Goal: Task Accomplishment & Management: Complete application form

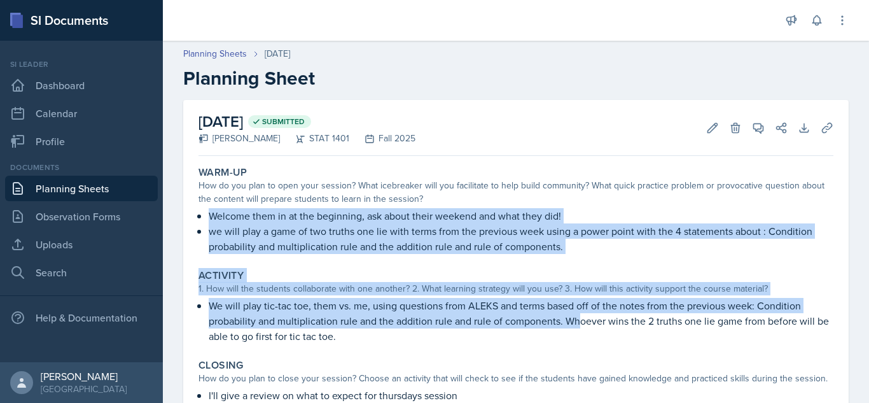
drag, startPoint x: 868, startPoint y: 154, endPoint x: 841, endPoint y: 209, distance: 60.9
click at [841, 209] on div "[DATE] Submitted [PERSON_NAME] STAT 1401 Fall 2025 Edit Delete View Comments Co…" at bounding box center [516, 314] width 706 height 428
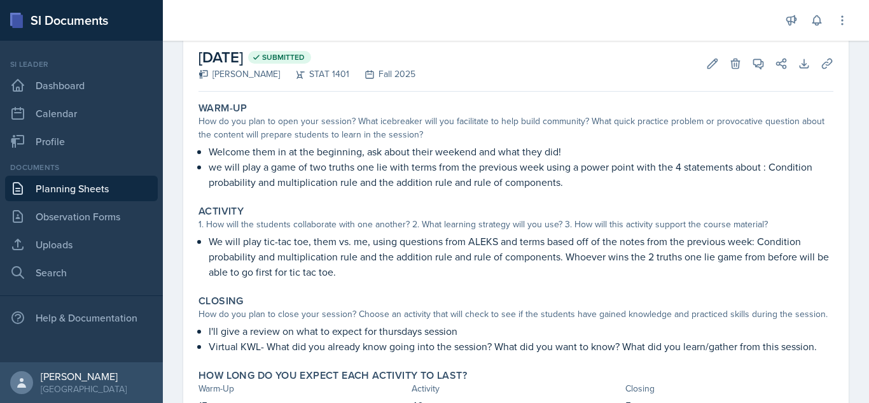
scroll to position [61, 0]
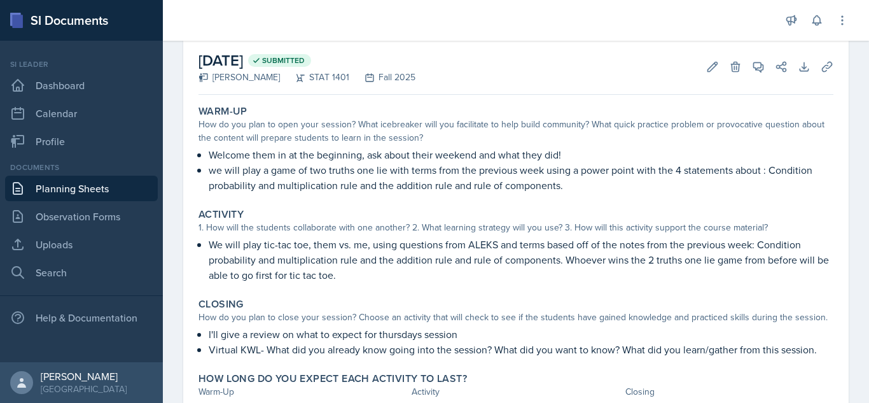
click at [537, 154] on p "Welcome them in at the beginning, ask about their weekend and what they did!" at bounding box center [521, 154] width 624 height 15
click at [701, 57] on button "Edit" at bounding box center [712, 66] width 23 height 23
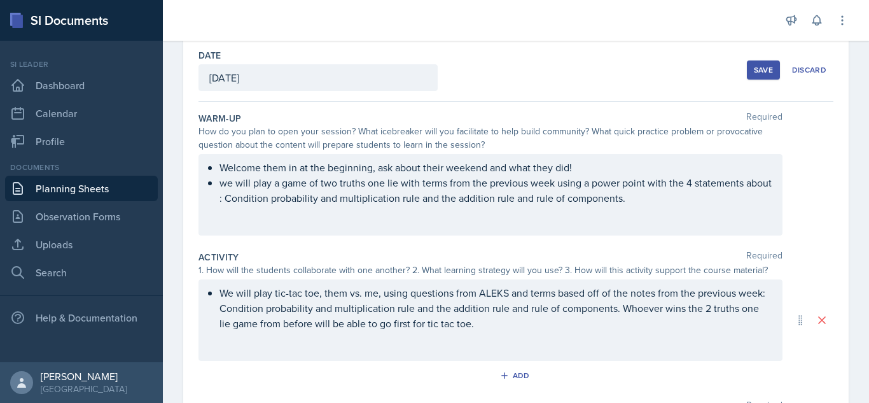
click at [689, 180] on div "Welcome them in at the beginning, ask about their weekend and what they did! we…" at bounding box center [490, 194] width 584 height 81
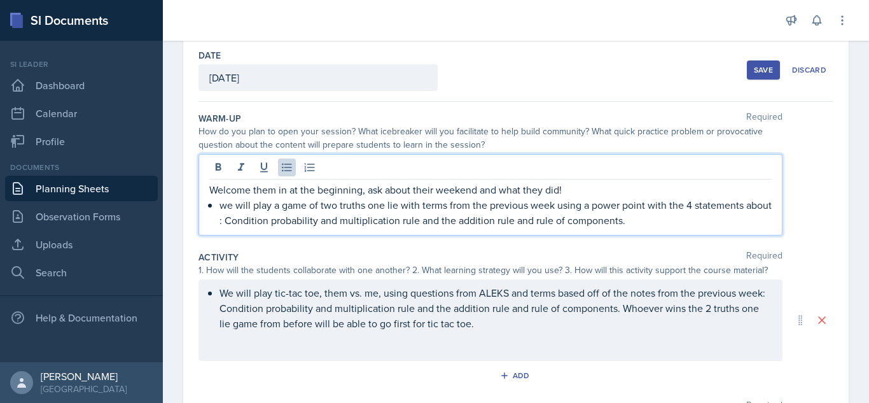
click at [691, 205] on p "we will play a game of two truths one lie with terms from the previous week usi…" at bounding box center [495, 212] width 552 height 31
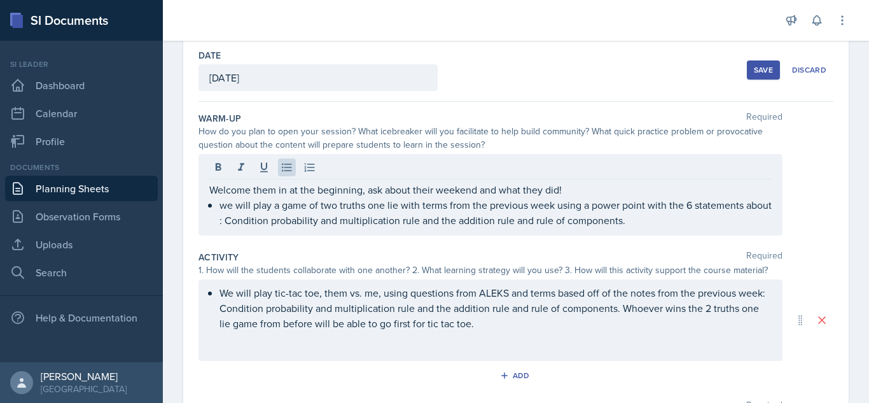
click at [758, 74] on div "Save" at bounding box center [763, 70] width 19 height 10
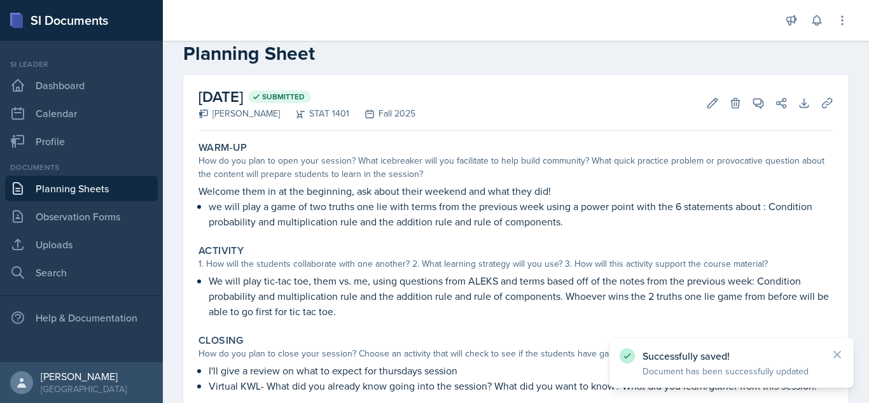
scroll to position [0, 0]
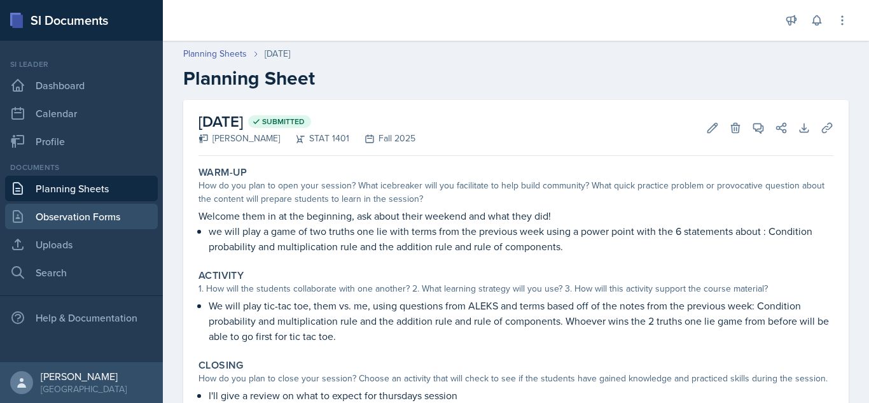
click at [60, 225] on link "Observation Forms" at bounding box center [81, 215] width 153 height 25
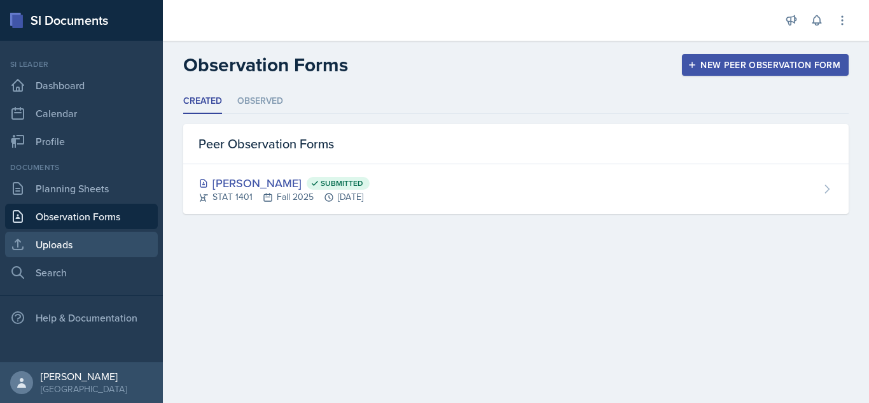
click at [58, 242] on link "Uploads" at bounding box center [81, 243] width 153 height 25
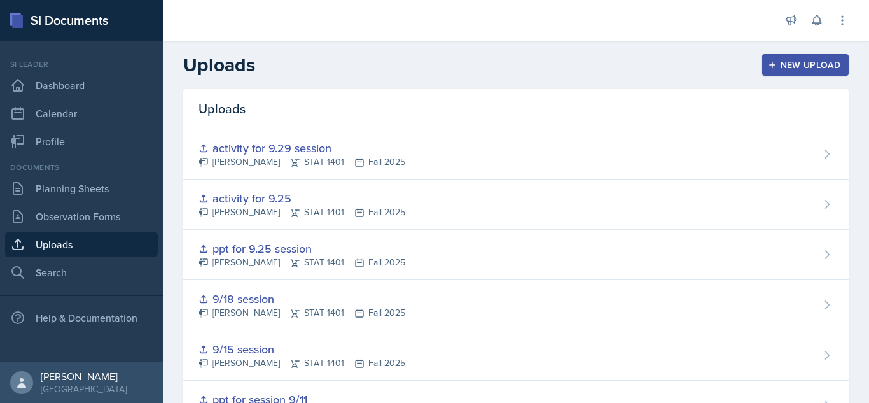
click at [767, 62] on icon "button" at bounding box center [771, 64] width 9 height 9
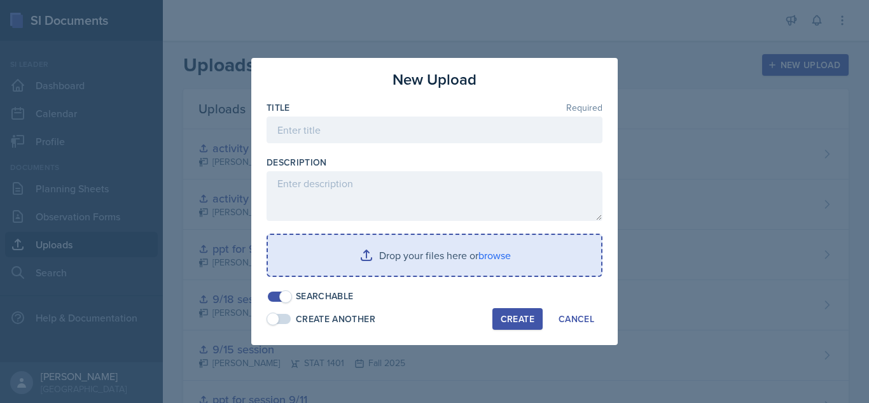
click at [428, 258] on input "file" at bounding box center [434, 255] width 333 height 41
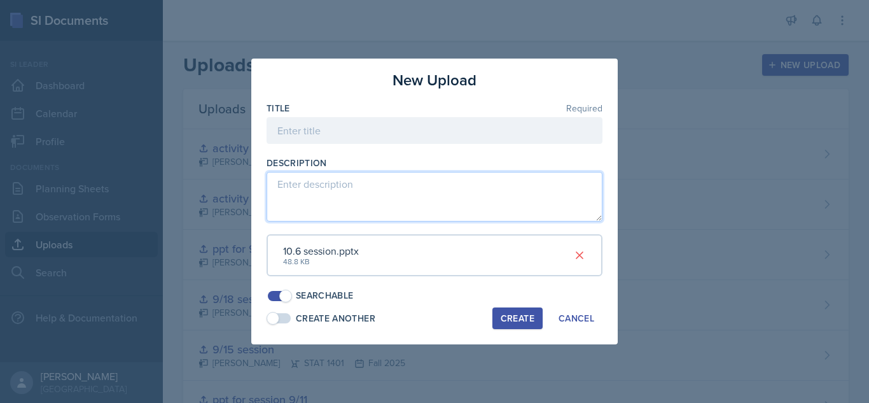
click at [357, 191] on textarea at bounding box center [434, 197] width 336 height 50
paste textarea "[URL][DOMAIN_NAME]"
type textarea "[URL][DOMAIN_NAME]"
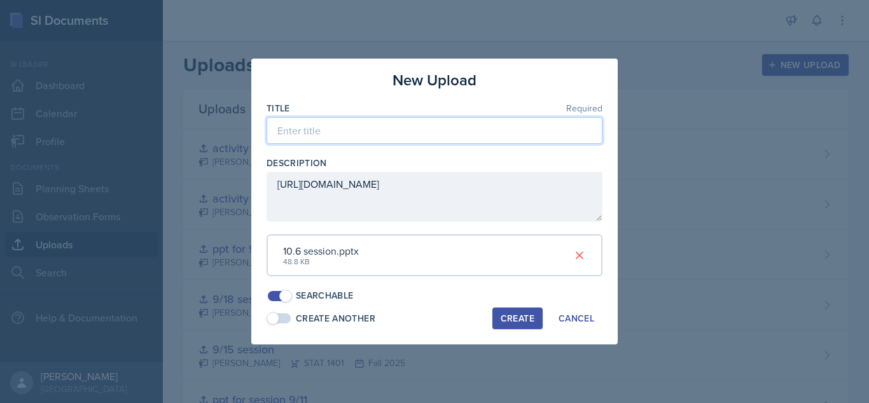
click at [348, 119] on input at bounding box center [434, 130] width 336 height 27
type input "10.6 session"
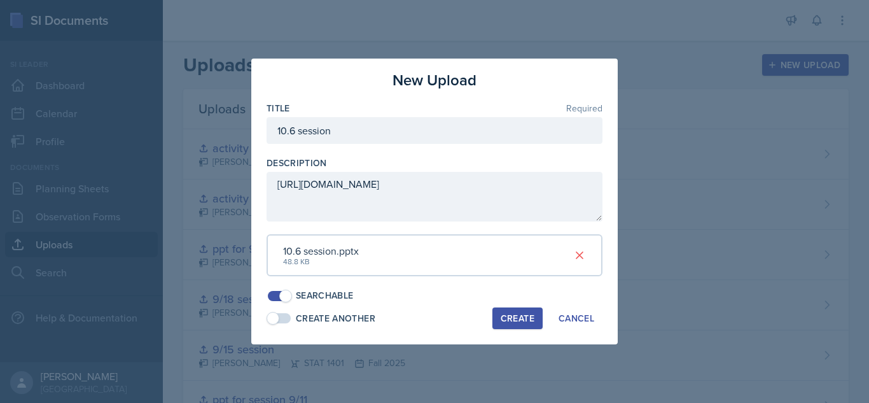
click at [519, 316] on div "Create" at bounding box center [517, 318] width 34 height 10
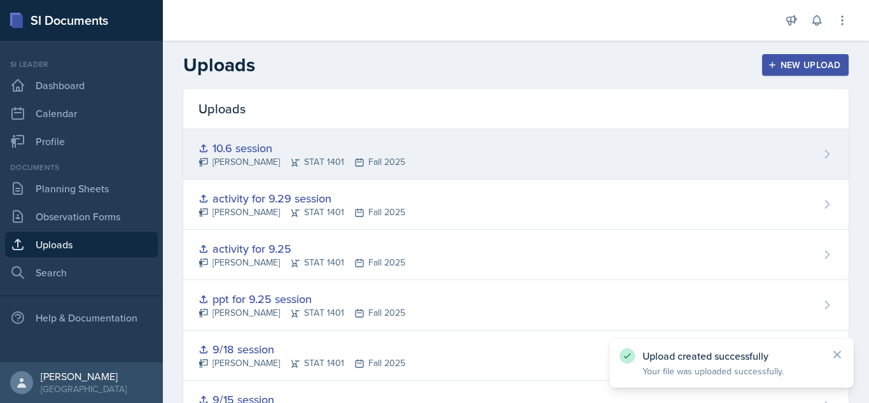
click at [631, 154] on div "10.6 session [PERSON_NAME] STAT 1401 Fall 2025" at bounding box center [515, 154] width 665 height 50
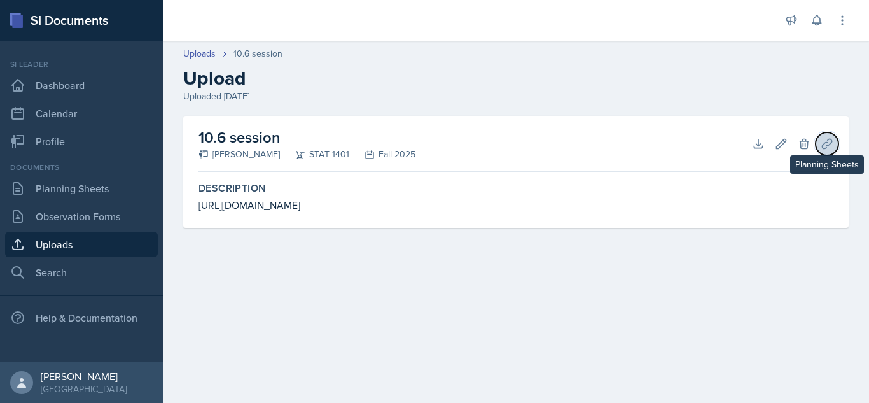
click at [822, 143] on icon at bounding box center [826, 143] width 13 height 13
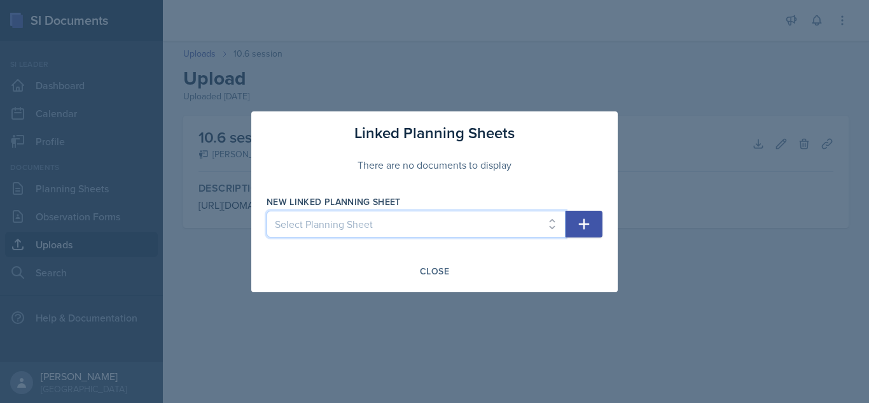
click at [552, 218] on select "Select Planning Sheet [DATE] [DATE] [DATE] [DATE] [DATE] [DATE] [DATE] [DATE] […" at bounding box center [415, 223] width 299 height 27
select select "b05bf53f-65c6-4b22-9da5-ca14b26b51da"
click at [266, 210] on select "Select Planning Sheet [DATE] [DATE] [DATE] [DATE] [DATE] [DATE] [DATE] [DATE] […" at bounding box center [415, 223] width 299 height 27
click at [581, 229] on icon "button" at bounding box center [583, 223] width 15 height 15
select select
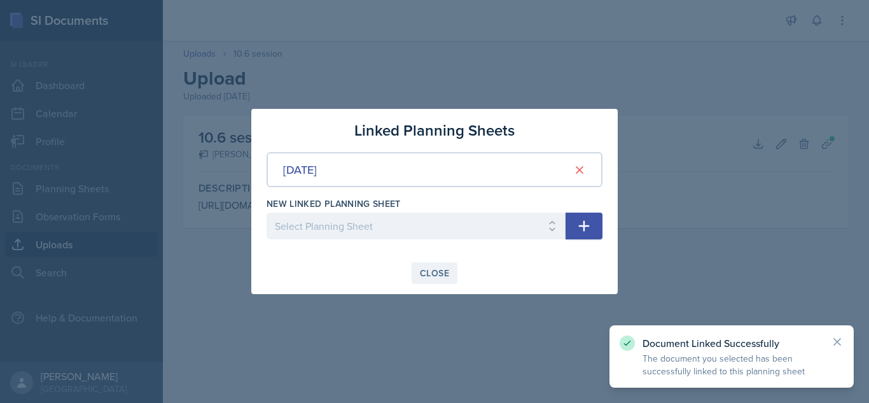
click at [422, 280] on button "Close" at bounding box center [434, 273] width 46 height 22
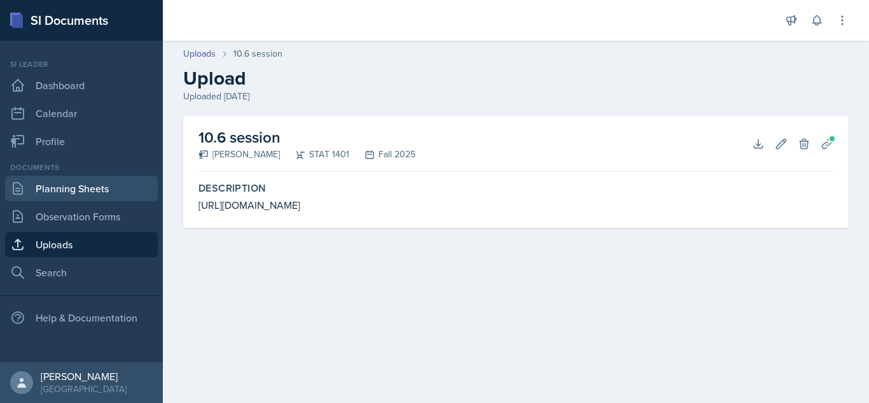
click at [76, 186] on link "Planning Sheets" at bounding box center [81, 188] width 153 height 25
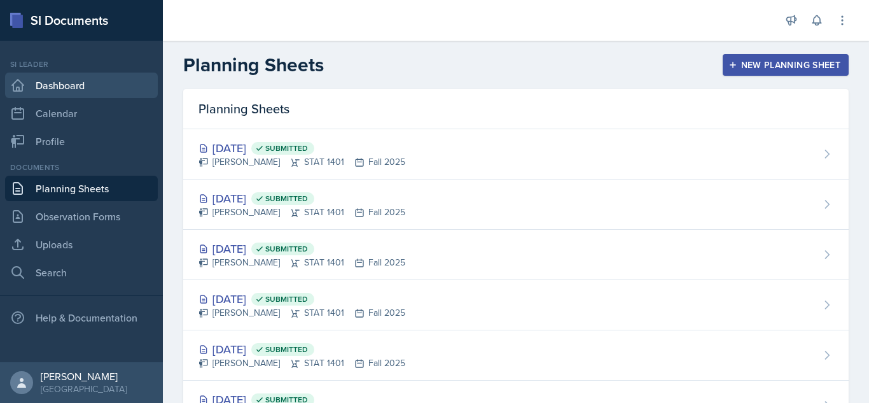
click at [119, 88] on link "Dashboard" at bounding box center [81, 84] width 153 height 25
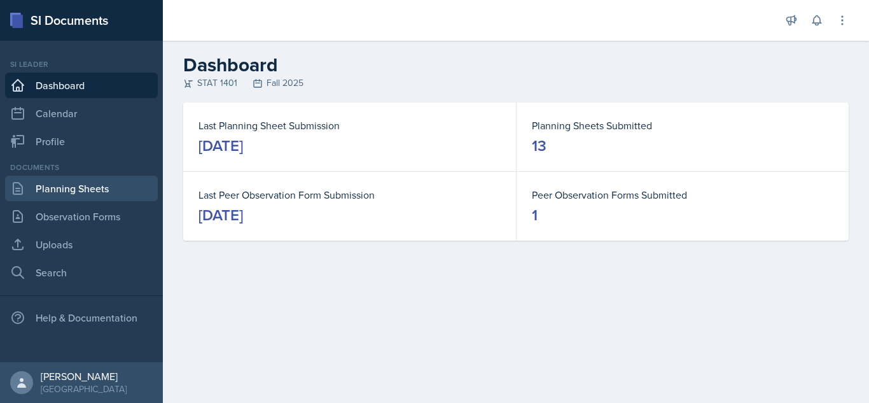
click at [86, 184] on link "Planning Sheets" at bounding box center [81, 188] width 153 height 25
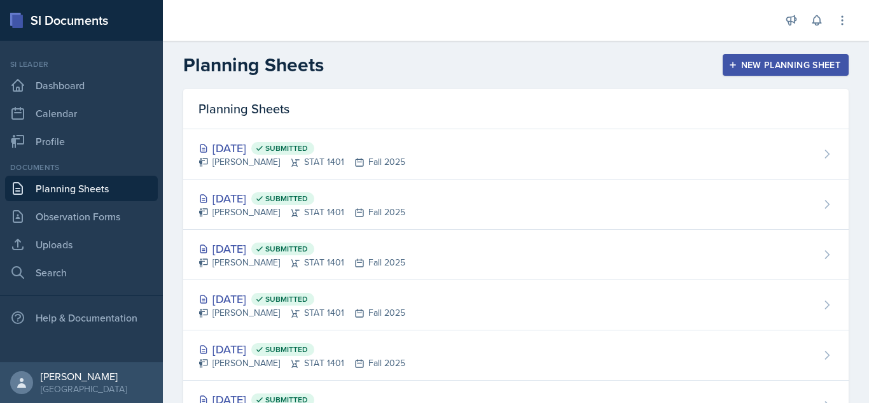
click at [758, 65] on div "New Planning Sheet" at bounding box center [785, 65] width 109 height 10
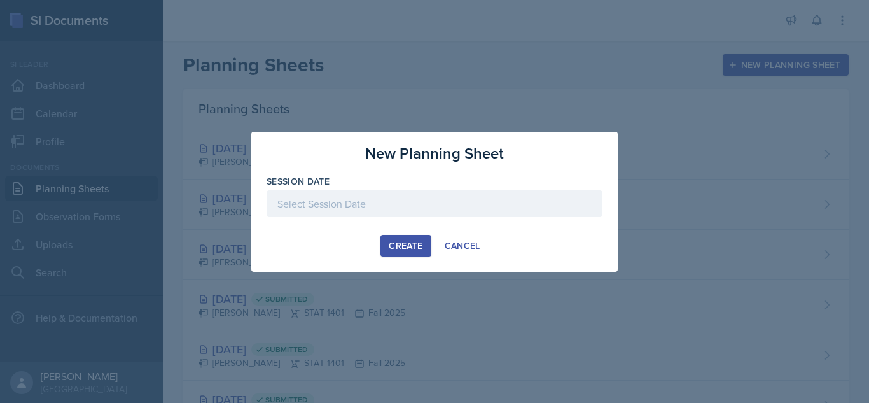
click at [566, 216] on div at bounding box center [434, 203] width 336 height 27
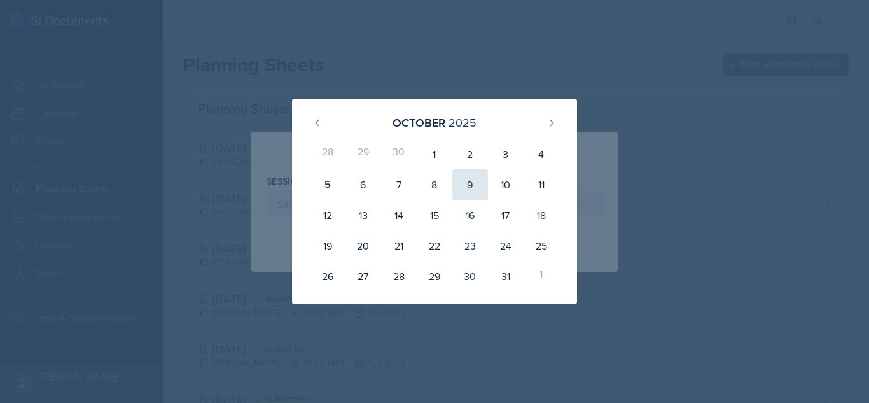
click at [473, 182] on div "9" at bounding box center [470, 184] width 36 height 31
type input "[DATE]"
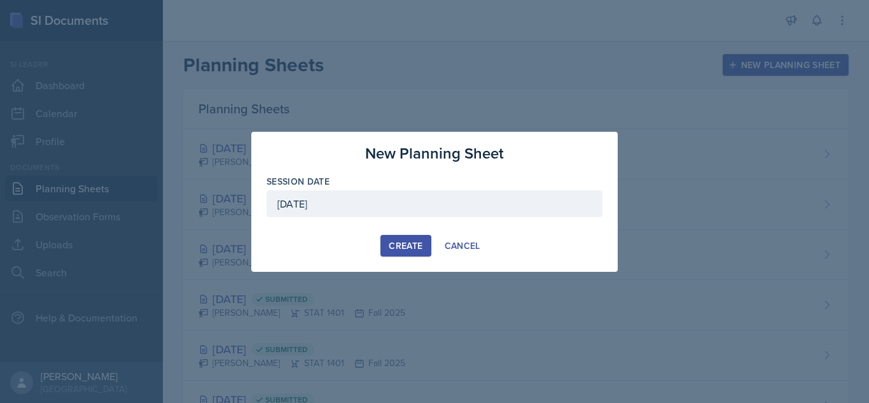
click at [412, 247] on div "Create" at bounding box center [406, 245] width 34 height 10
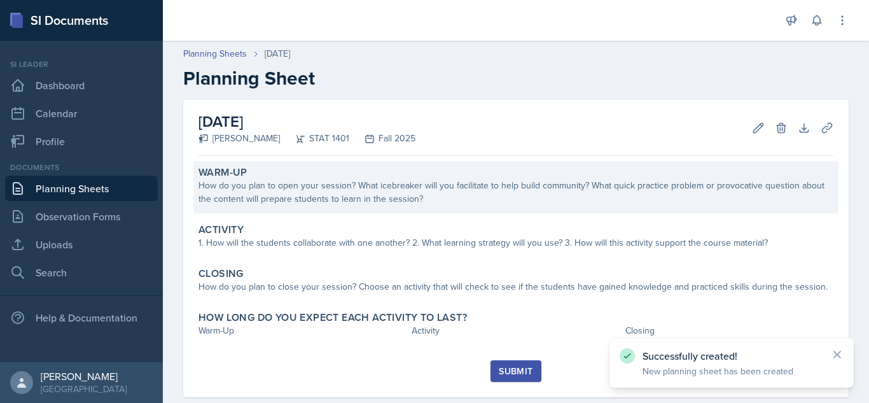
click at [532, 187] on div "How do you plan to open your session? What icebreaker will you facilitate to he…" at bounding box center [515, 192] width 635 height 27
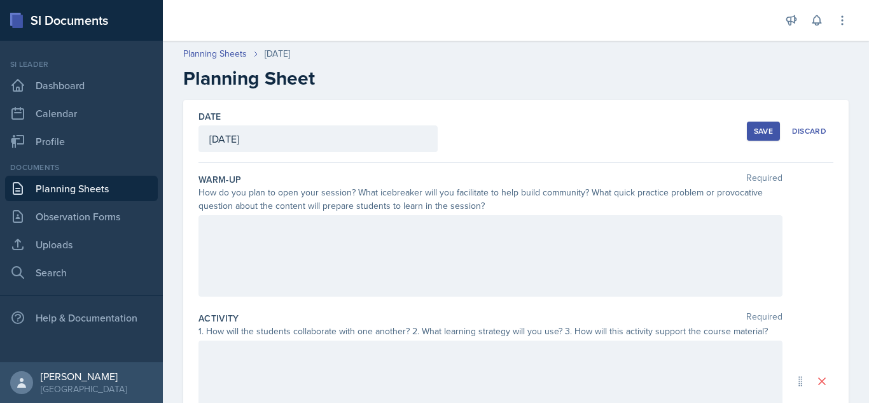
click at [408, 258] on div at bounding box center [490, 255] width 584 height 81
click at [285, 230] on icon at bounding box center [286, 228] width 13 height 13
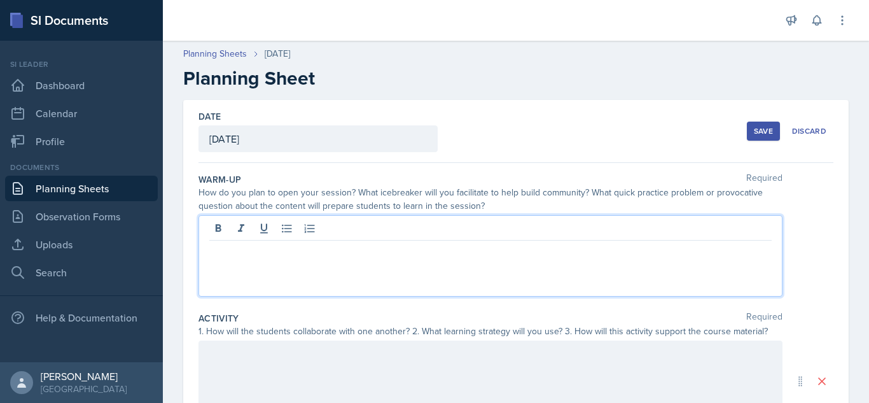
click at [291, 250] on p at bounding box center [490, 250] width 562 height 15
click at [293, 225] on button at bounding box center [287, 228] width 18 height 18
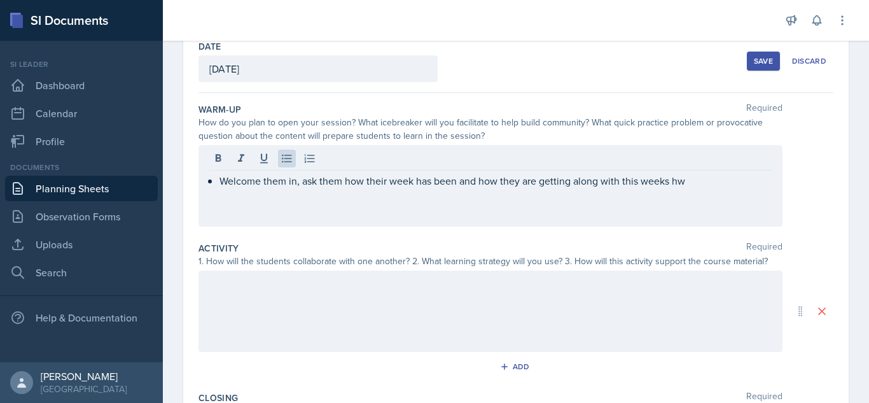
scroll to position [71, 0]
click at [707, 174] on p "Welcome them in, ask them how their week has been and how they are getting alon…" at bounding box center [495, 179] width 552 height 15
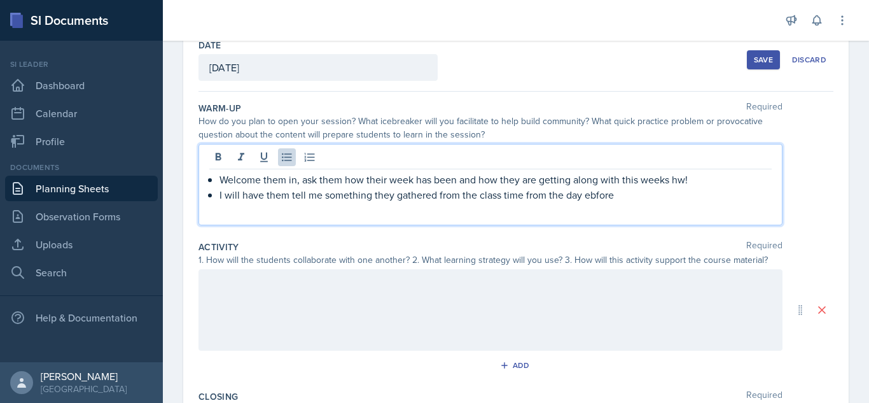
click at [591, 196] on p "I will have them tell me something they gathered from the class time from the d…" at bounding box center [495, 194] width 552 height 15
click at [594, 196] on p "I will have them tell me something they gathered from the class time from the d…" at bounding box center [495, 194] width 552 height 15
click at [622, 201] on p "I will have them tell me something they gathered from the class time from the d…" at bounding box center [495, 194] width 552 height 15
click at [304, 279] on div at bounding box center [490, 309] width 584 height 81
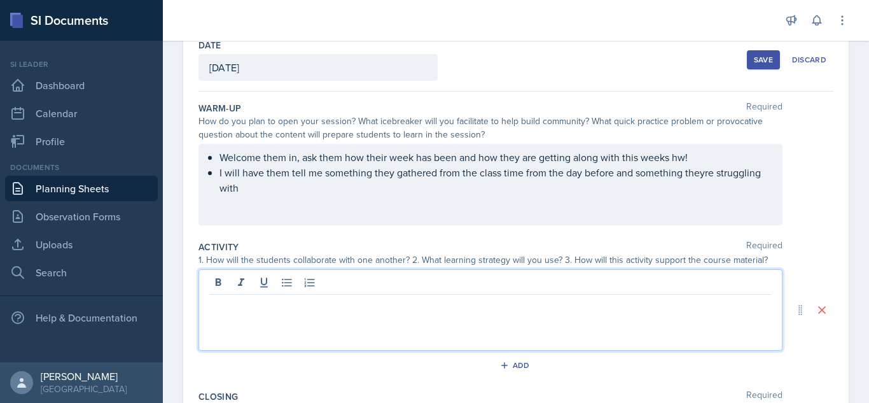
click at [277, 287] on div at bounding box center [490, 283] width 562 height 21
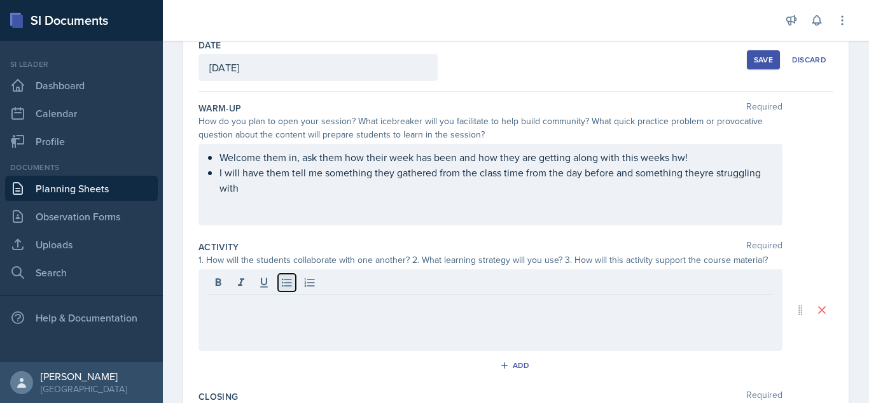
click at [282, 286] on icon at bounding box center [287, 283] width 10 height 8
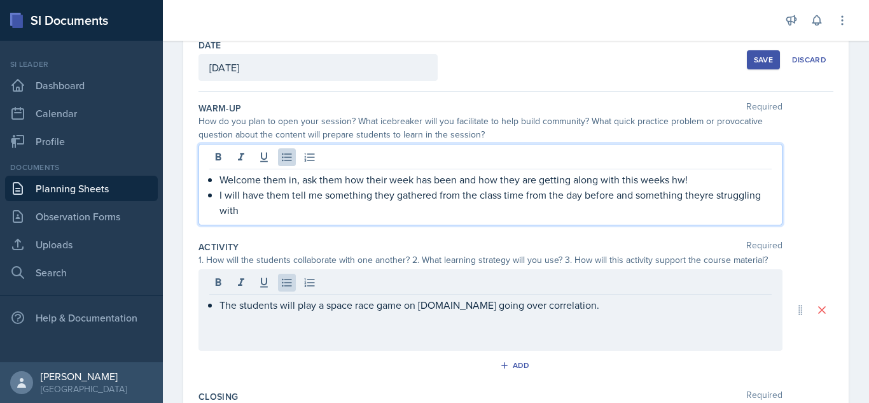
click at [703, 174] on ul "Welcome them in, ask them how their week has been and how they are getting alon…" at bounding box center [495, 195] width 552 height 46
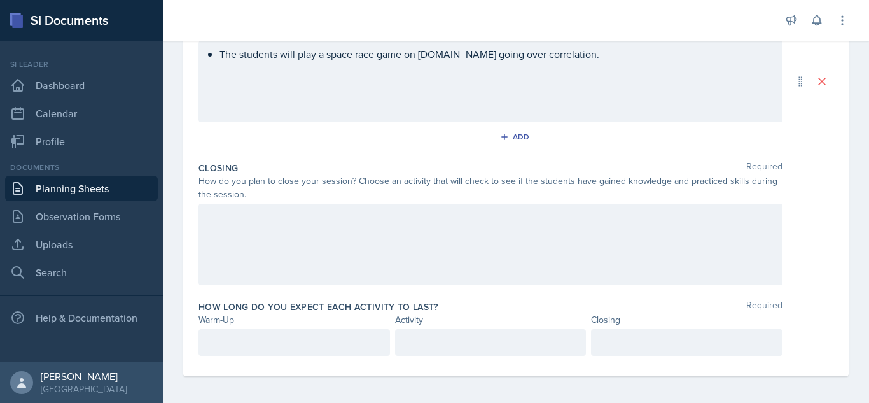
scroll to position [303, 0]
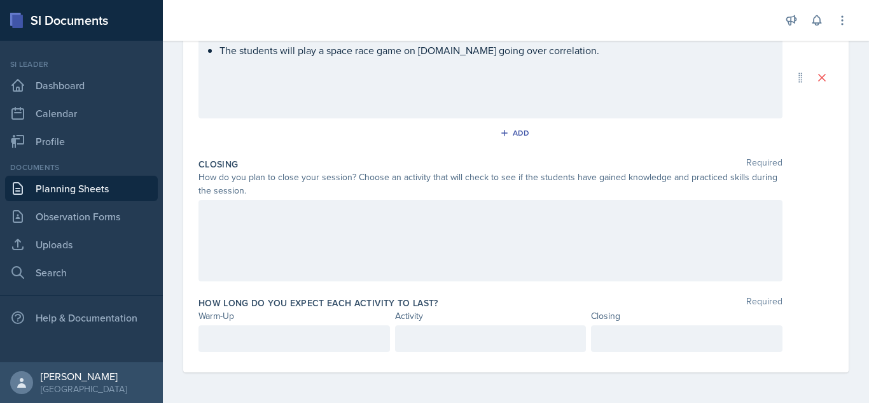
click at [469, 224] on div at bounding box center [490, 240] width 584 height 81
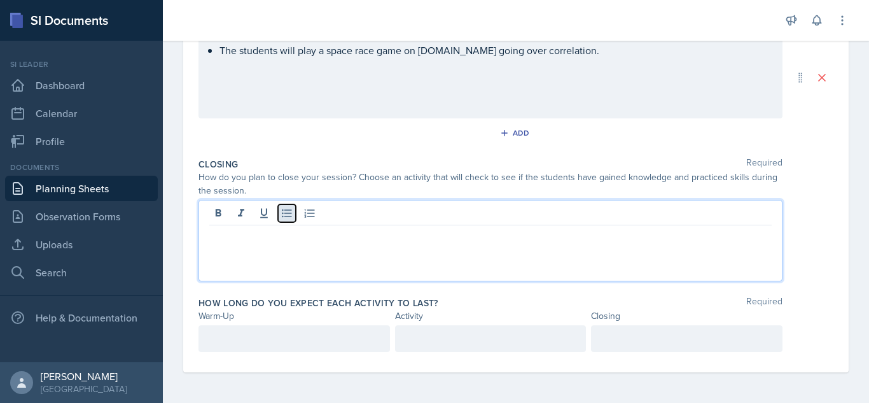
click at [292, 221] on button at bounding box center [287, 213] width 18 height 18
click at [288, 211] on icon at bounding box center [286, 213] width 13 height 13
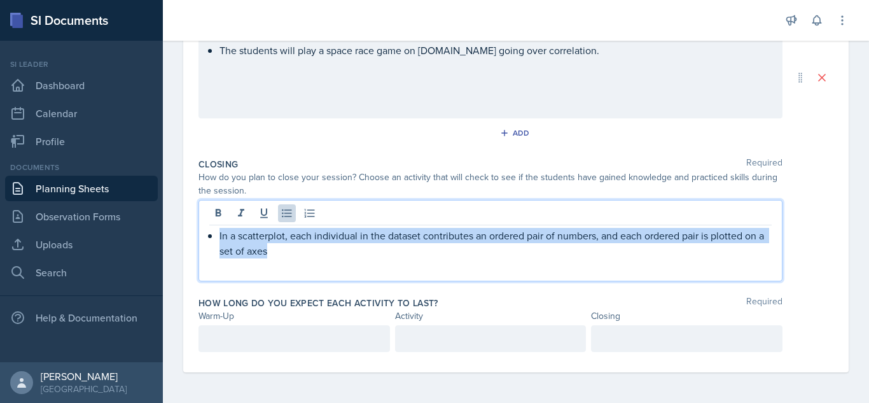
drag, startPoint x: 277, startPoint y: 253, endPoint x: 220, endPoint y: 233, distance: 59.9
click at [220, 233] on p "In a scatterplot, each individual in the dataset contributes an ordered pair of…" at bounding box center [495, 243] width 552 height 31
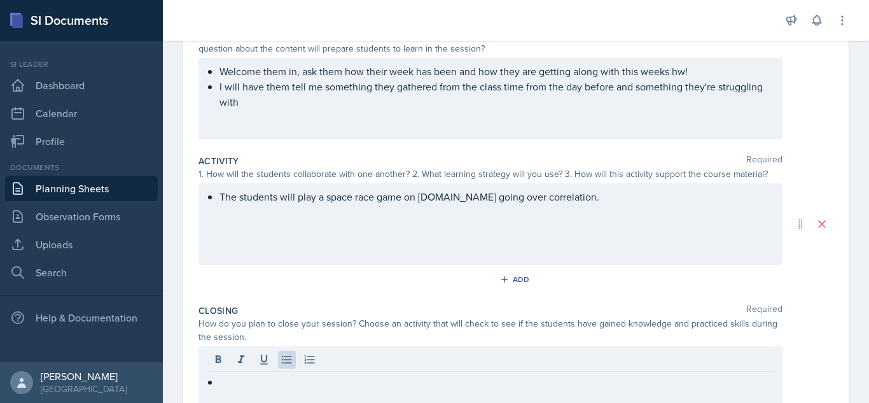
scroll to position [179, 0]
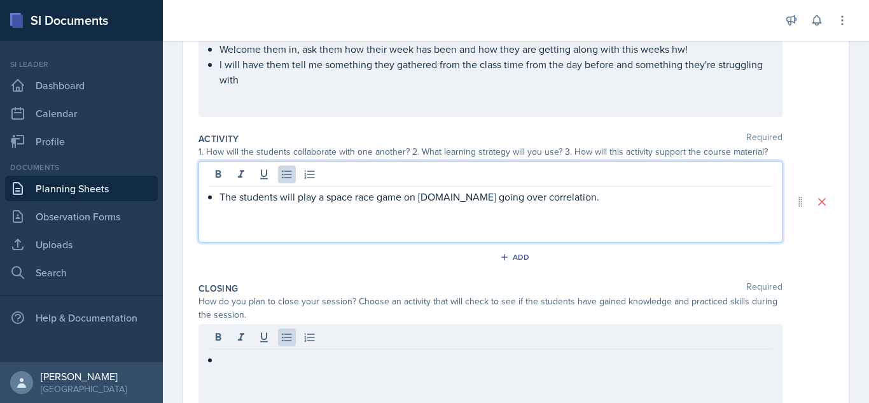
click at [589, 200] on p "The students will play a space race game on [DOMAIN_NAME] going over correlatio…" at bounding box center [495, 196] width 552 height 15
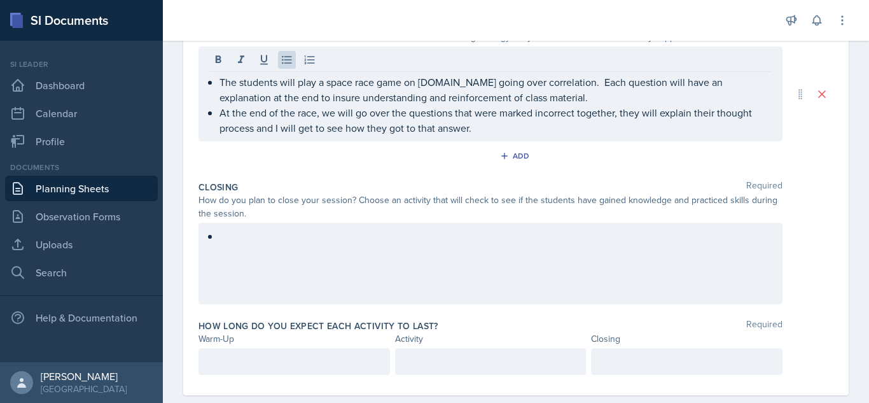
scroll to position [298, 0]
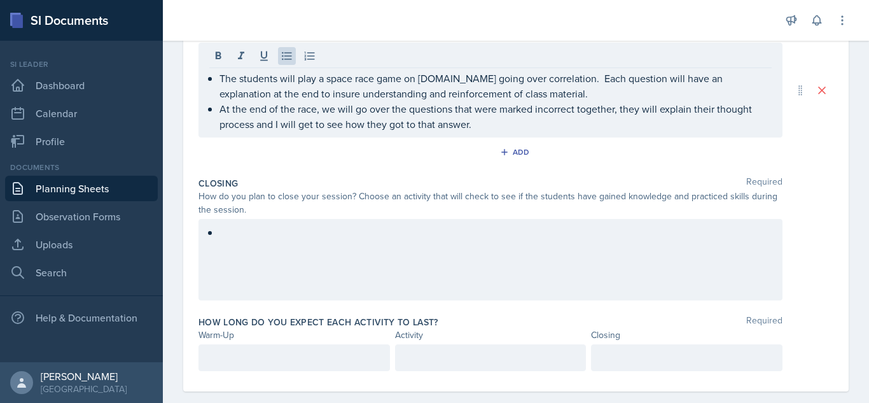
click at [356, 242] on div at bounding box center [490, 259] width 584 height 81
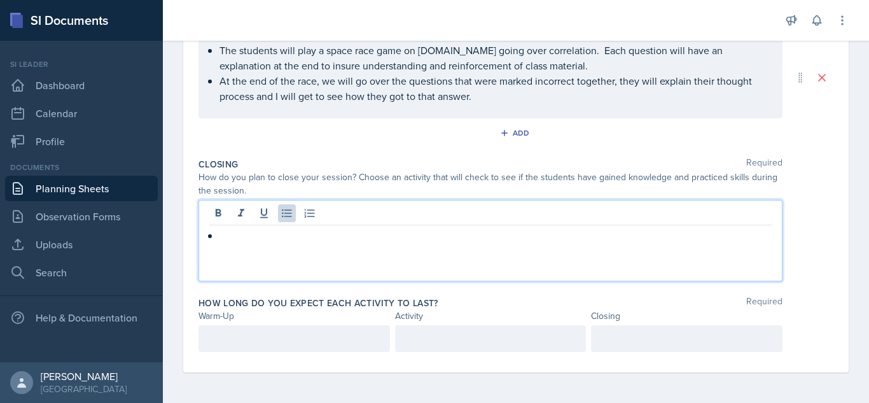
scroll to position [0, 0]
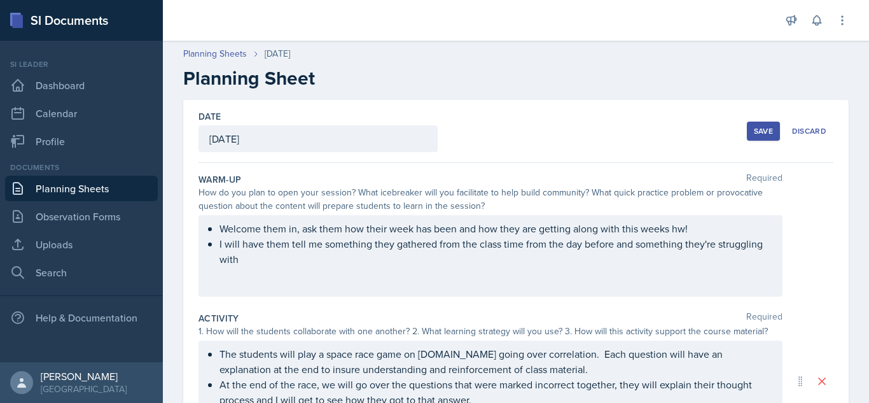
click at [758, 137] on button "Save" at bounding box center [763, 130] width 33 height 19
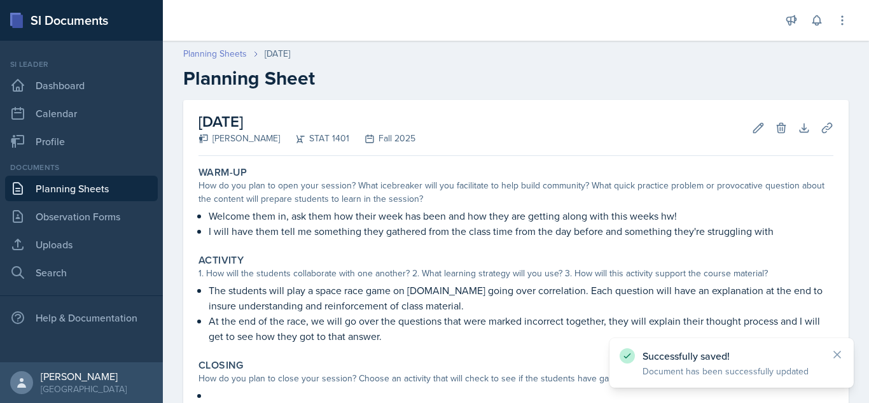
click at [228, 57] on link "Planning Sheets" at bounding box center [215, 53] width 64 height 13
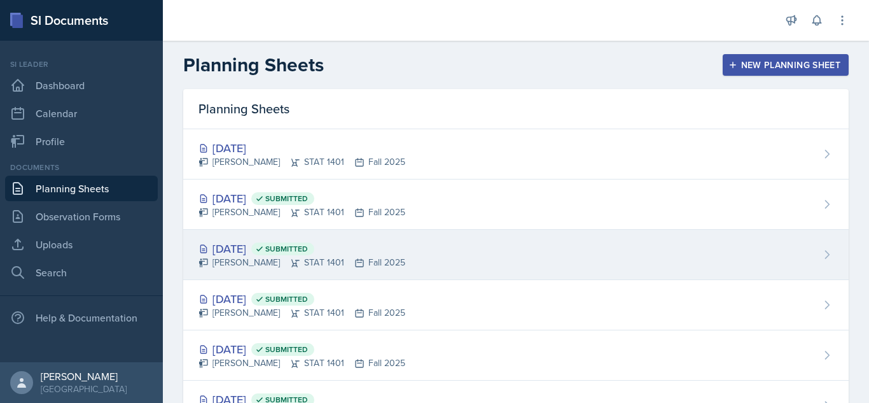
click at [690, 277] on div "[DATE] Submitted [PERSON_NAME] STAT 1401 Fall 2025" at bounding box center [515, 255] width 665 height 50
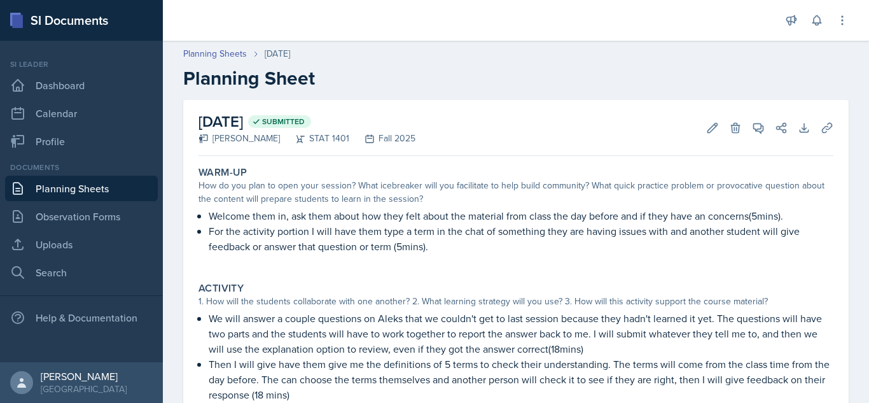
scroll to position [212, 0]
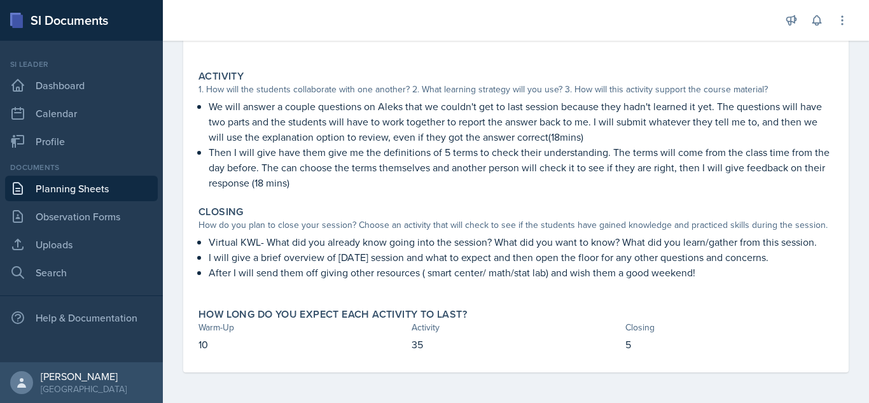
click at [422, 256] on p "I will give a brief overview of [DATE] session and what to expect and then open…" at bounding box center [521, 256] width 624 height 15
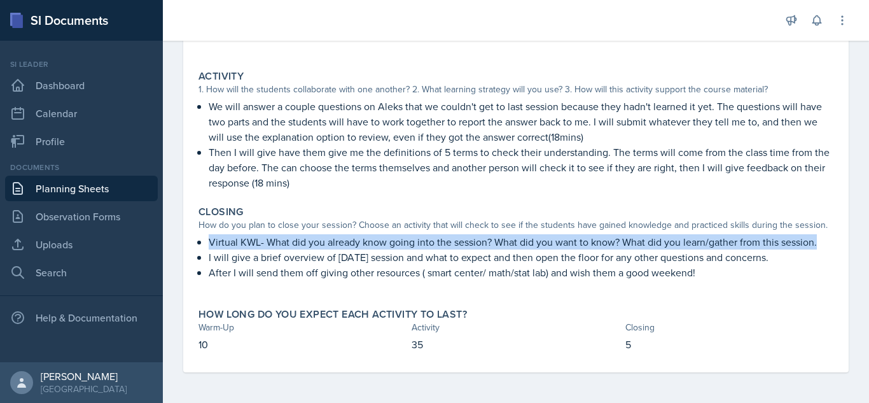
drag, startPoint x: 210, startPoint y: 242, endPoint x: 818, endPoint y: 243, distance: 608.5
click at [818, 243] on p "Virtual KWL- What did you already know going into the session? What did you wan…" at bounding box center [521, 241] width 624 height 15
copy p "Virtual KWL- What did you already know going into the session? What did you wan…"
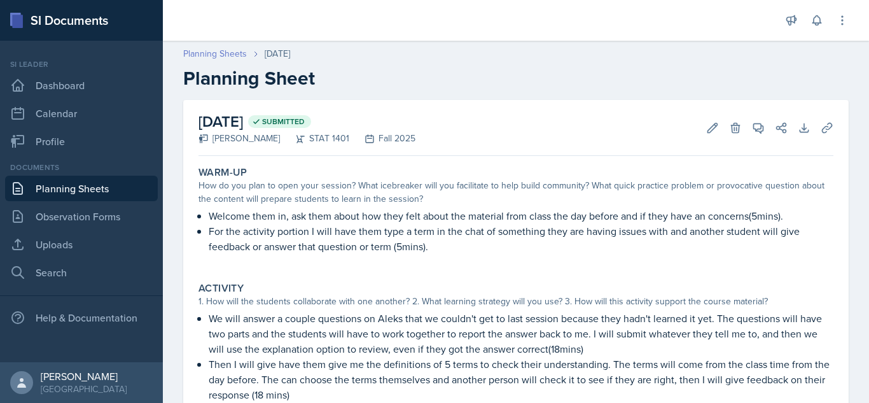
click at [217, 55] on link "Planning Sheets" at bounding box center [215, 53] width 64 height 13
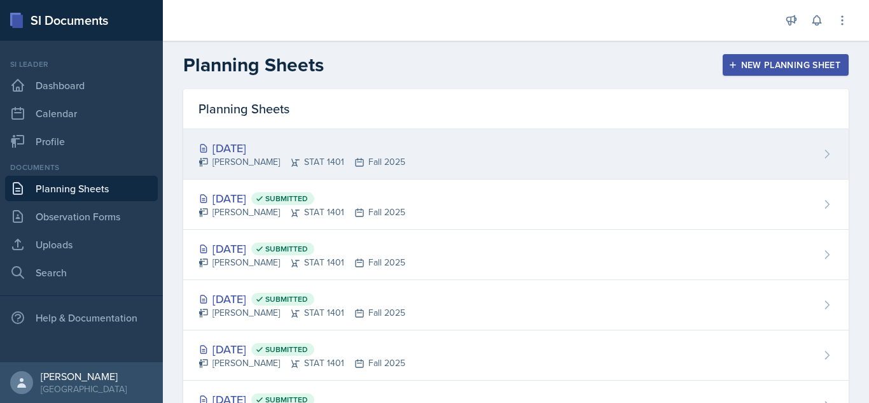
click at [368, 153] on div "[DATE]" at bounding box center [301, 147] width 207 height 17
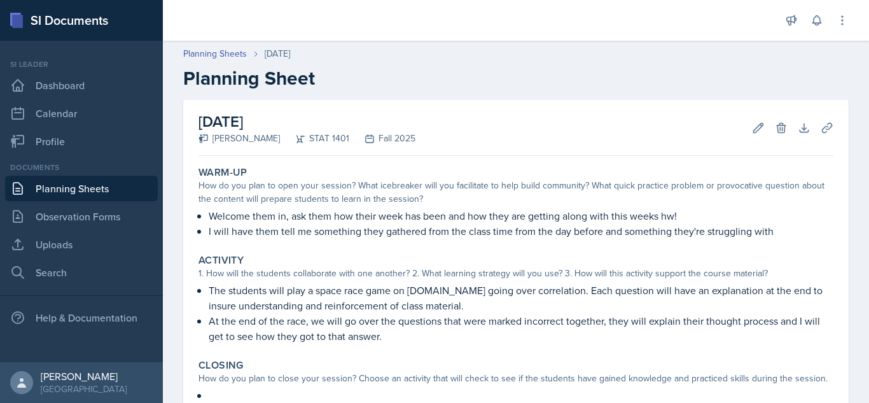
scroll to position [132, 0]
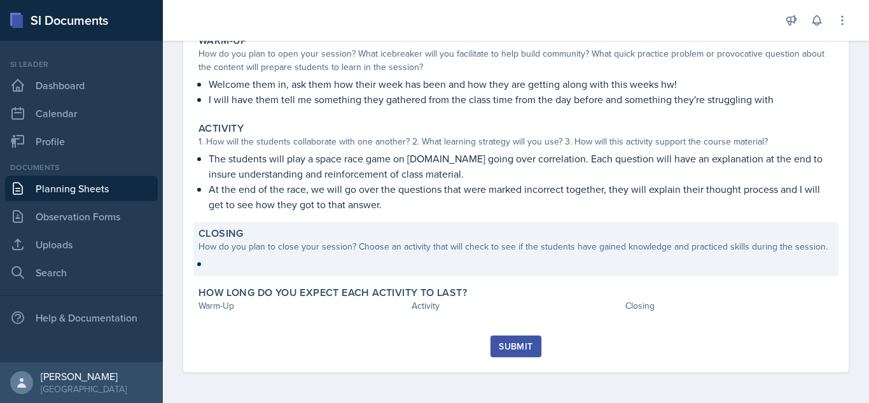
click at [404, 247] on div "How do you plan to close your session? Choose an activity that will check to se…" at bounding box center [515, 246] width 635 height 13
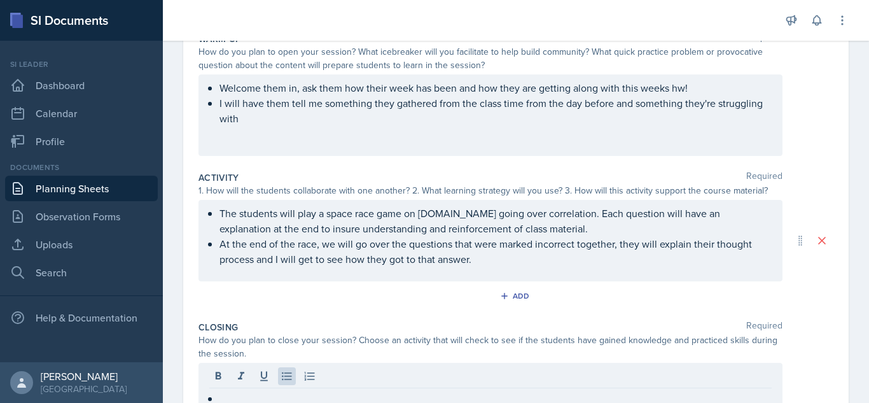
scroll to position [303, 0]
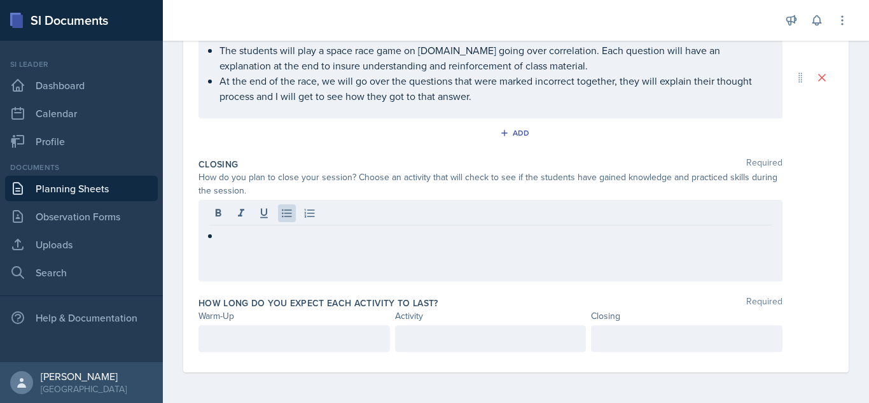
click at [269, 254] on div at bounding box center [490, 240] width 584 height 81
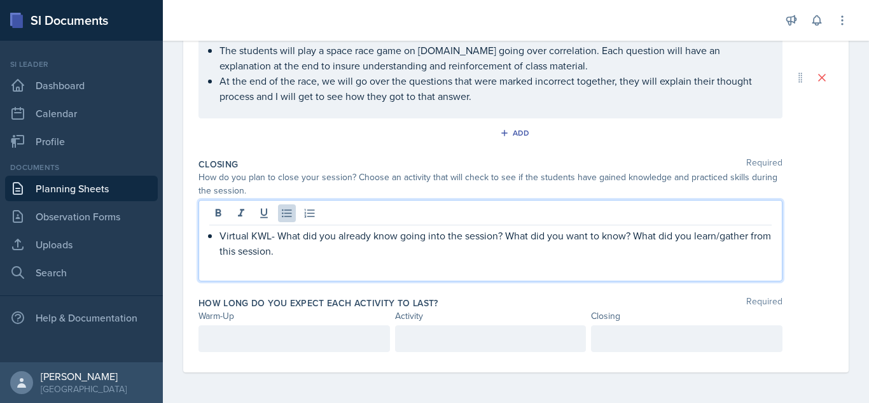
click at [266, 338] on div at bounding box center [293, 338] width 191 height 27
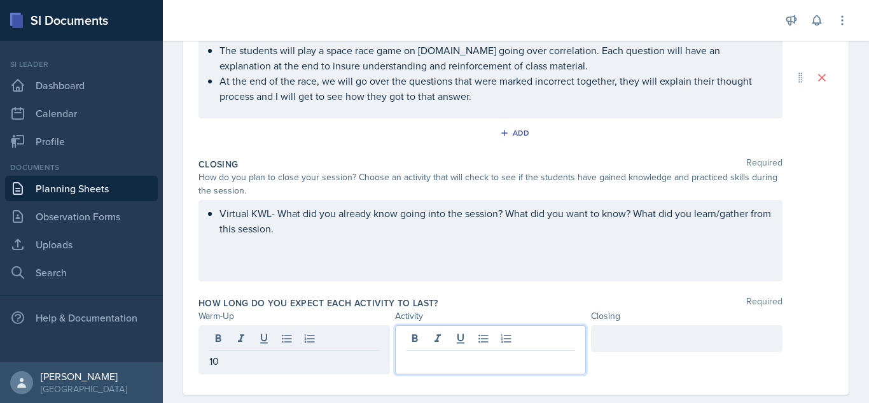
click at [439, 342] on div at bounding box center [490, 349] width 191 height 49
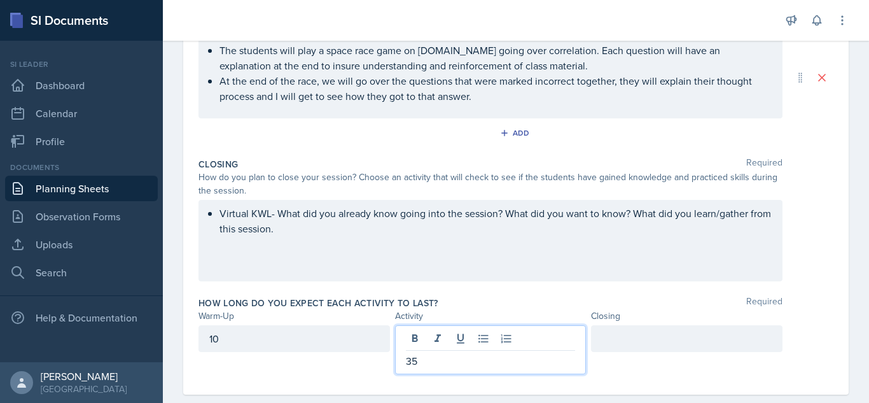
click at [609, 344] on div at bounding box center [686, 338] width 191 height 27
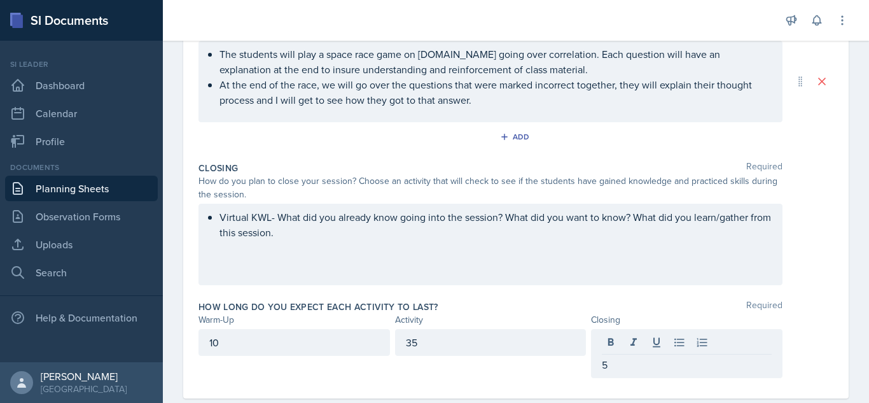
scroll to position [297, 0]
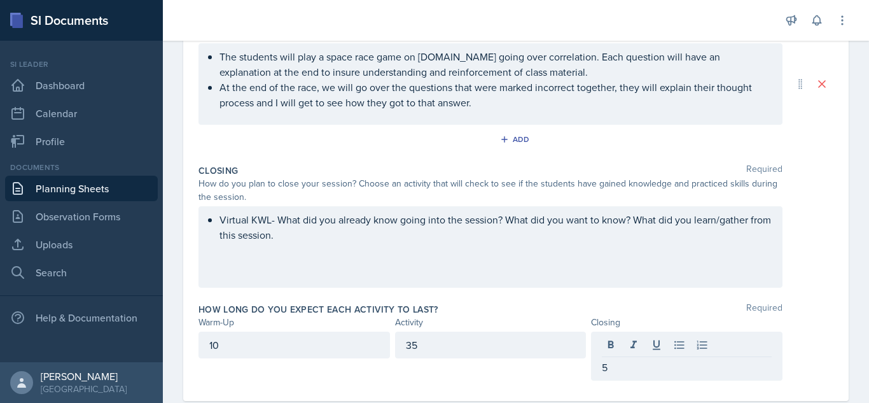
click at [316, 242] on div "Virtual KWL- What did you already know going into the session? What did you wan…" at bounding box center [490, 246] width 584 height 81
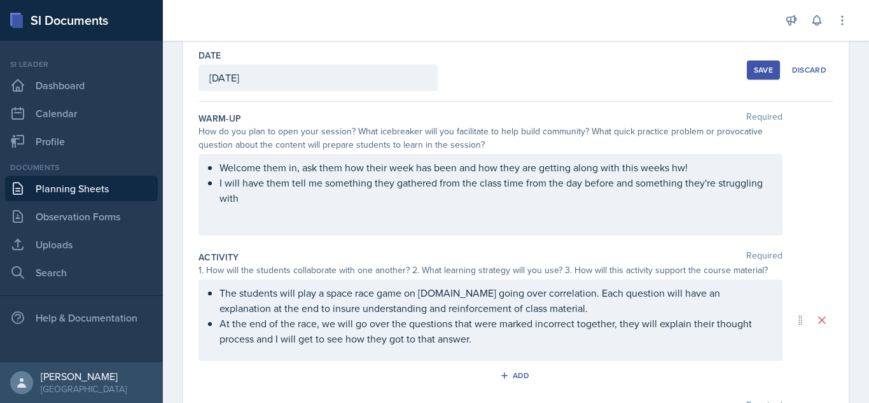
scroll to position [57, 0]
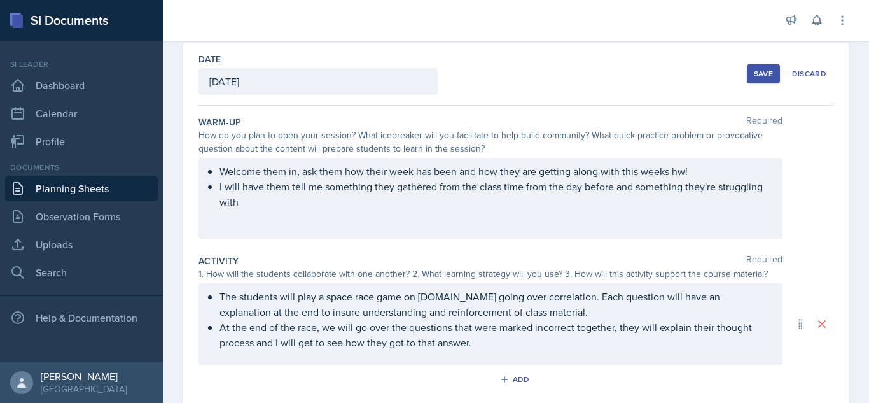
click at [735, 67] on div "Date [DATE] [DATE] 28 29 30 1 2 3 4 5 6 7 8 9 10 11 12 13 14 15 16 17 18 19 20 …" at bounding box center [515, 74] width 635 height 63
click at [754, 71] on div "Save" at bounding box center [763, 74] width 19 height 10
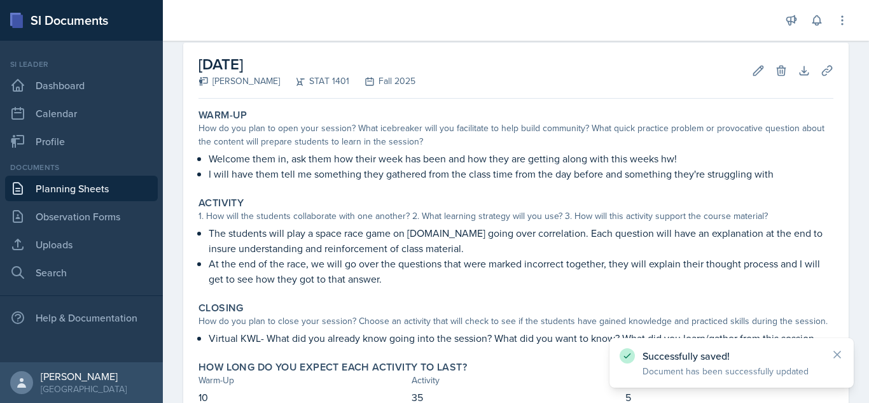
scroll to position [0, 0]
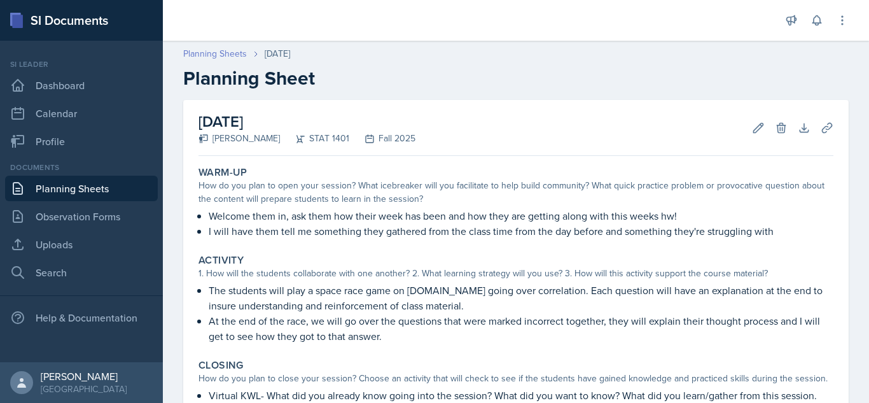
click at [236, 52] on link "Planning Sheets" at bounding box center [215, 53] width 64 height 13
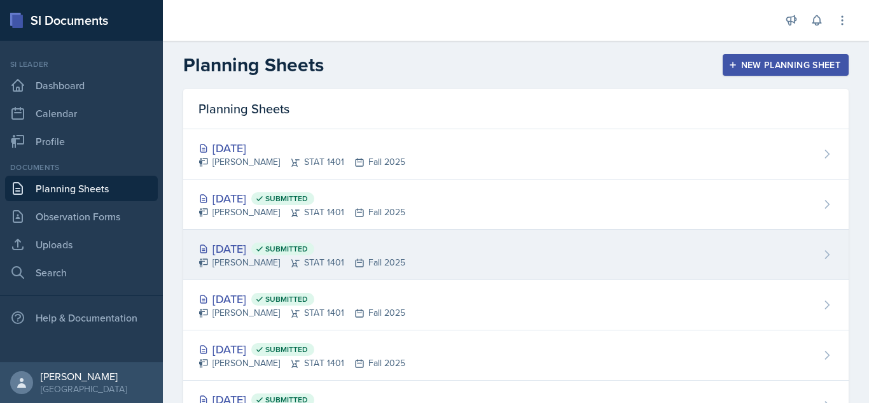
click at [444, 233] on div "[DATE] Submitted [PERSON_NAME] STAT 1401 Fall 2025" at bounding box center [515, 255] width 665 height 50
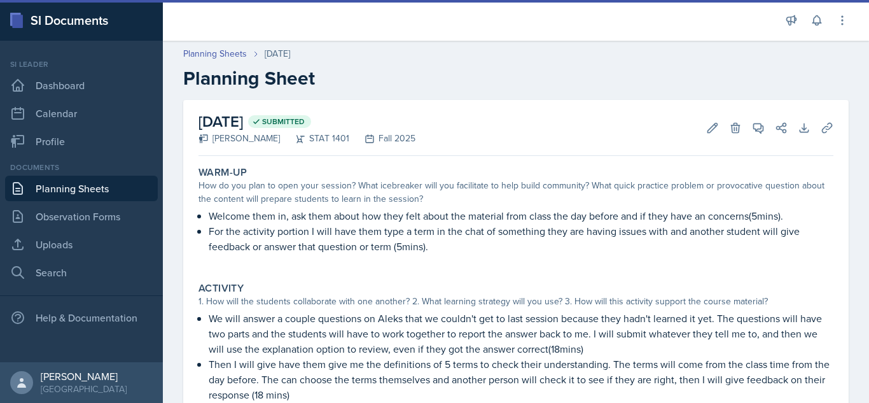
scroll to position [212, 0]
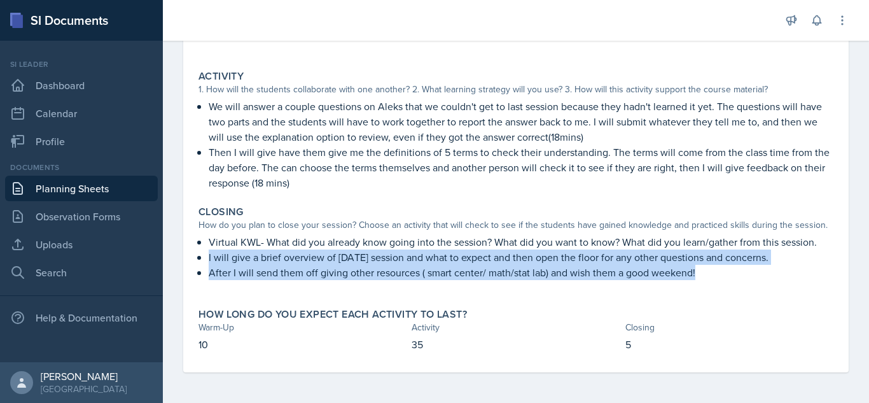
drag, startPoint x: 206, startPoint y: 255, endPoint x: 702, endPoint y: 282, distance: 496.7
click at [702, 282] on div "Virtual KWL- What did you already know going into the session? What did you wan…" at bounding box center [515, 263] width 635 height 59
copy div "I will give a brief overview of [DATE] session and what to expect and then open…"
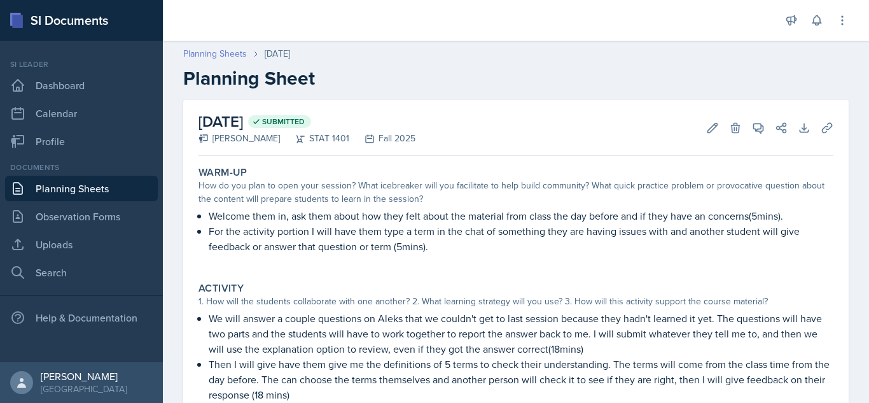
click at [210, 58] on link "Planning Sheets" at bounding box center [215, 53] width 64 height 13
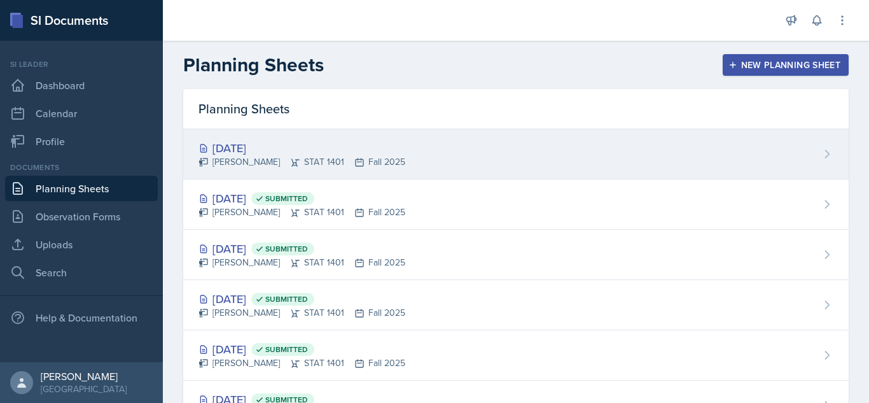
click at [428, 159] on div "[DATE] [PERSON_NAME] STAT 1401 Fall 2025" at bounding box center [515, 154] width 665 height 50
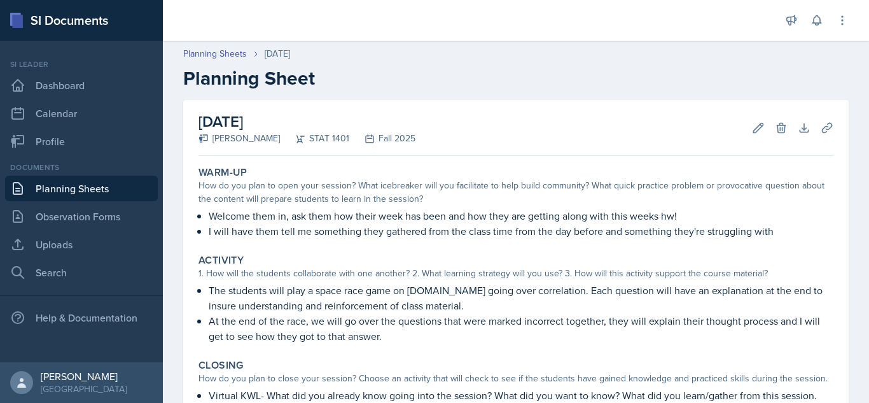
scroll to position [147, 0]
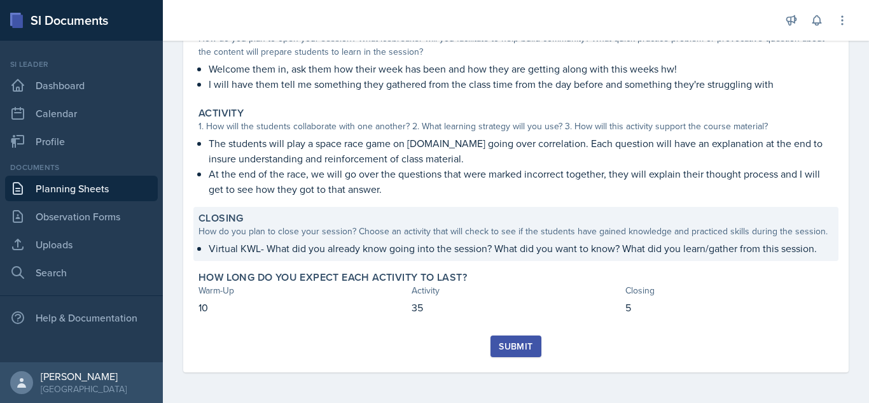
click at [626, 245] on p "Virtual KWL- What did you already know going into the session? What did you wan…" at bounding box center [521, 247] width 624 height 15
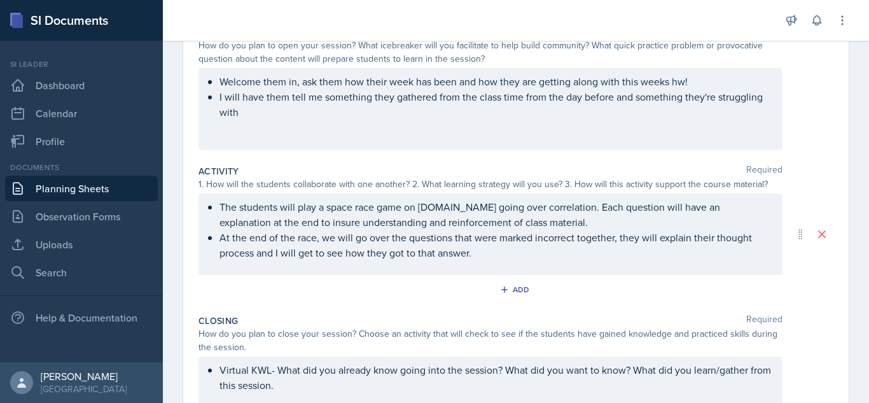
scroll to position [269, 0]
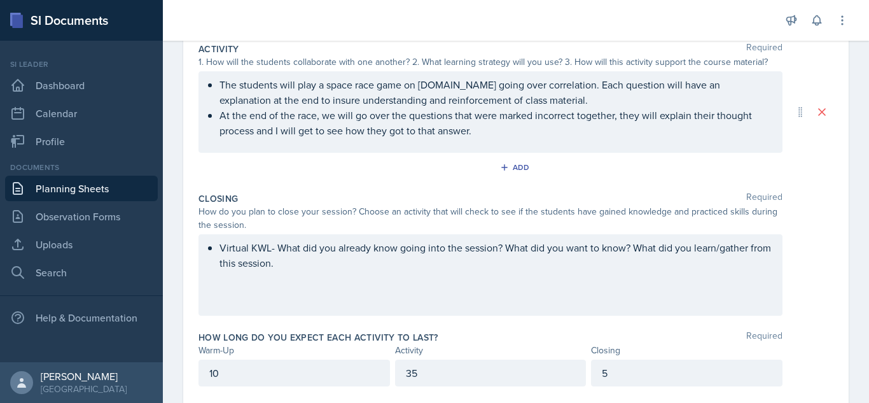
click at [353, 266] on p "Virtual KWL- What did you already know going into the session? What did you wan…" at bounding box center [495, 255] width 552 height 31
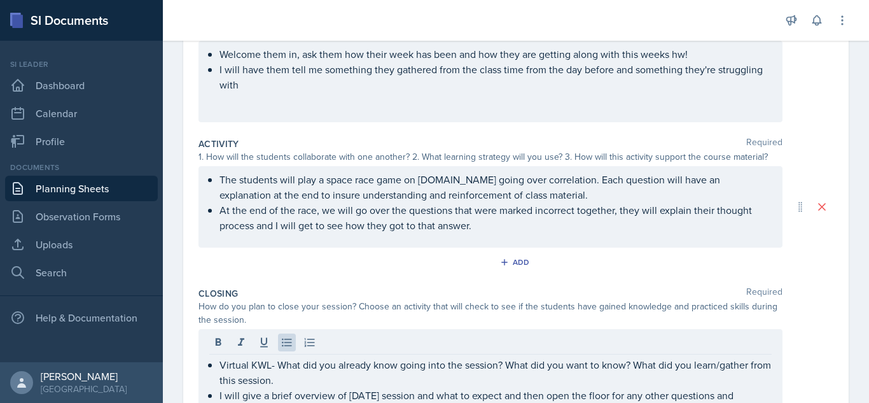
scroll to position [0, 0]
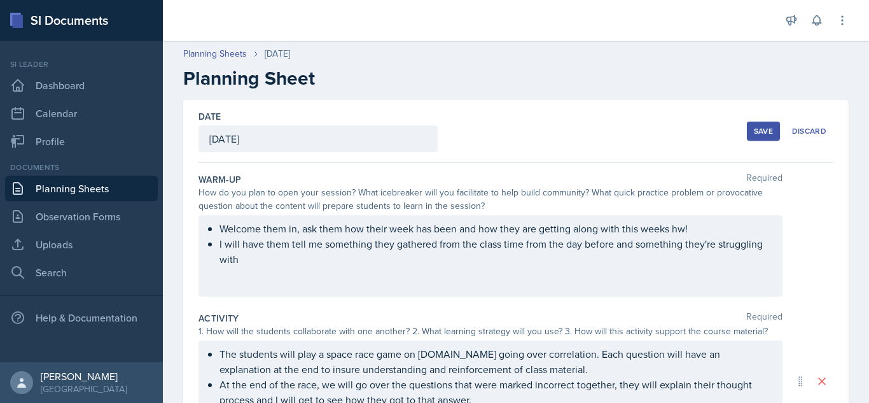
click at [754, 132] on div "Save" at bounding box center [763, 131] width 19 height 10
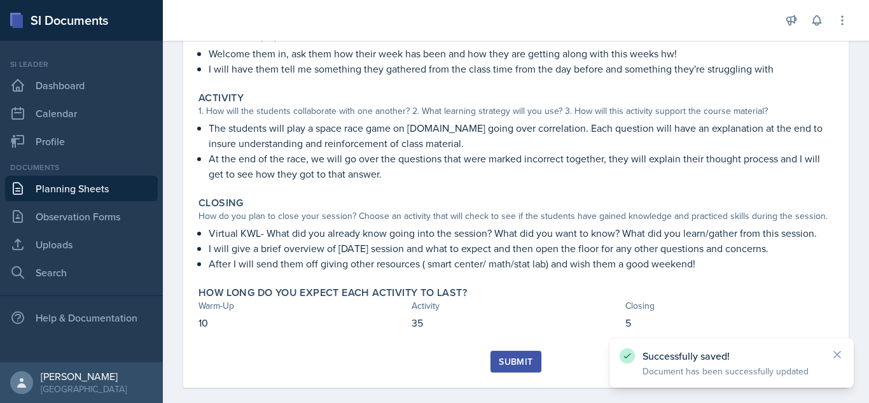
scroll to position [177, 0]
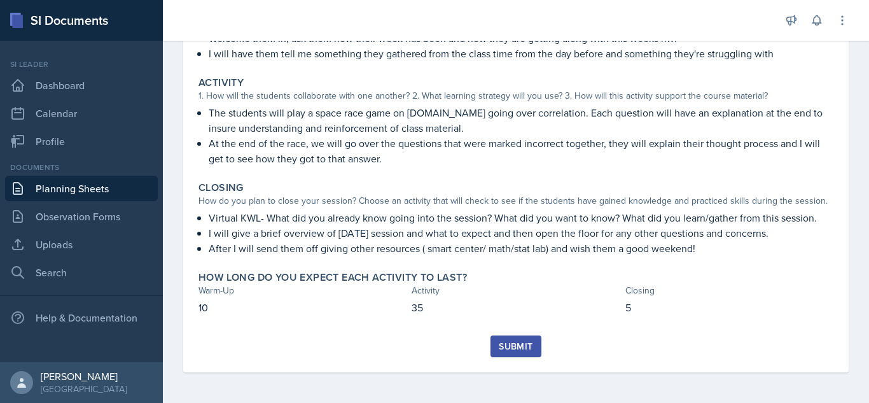
click at [493, 355] on button "Submit" at bounding box center [515, 346] width 50 height 22
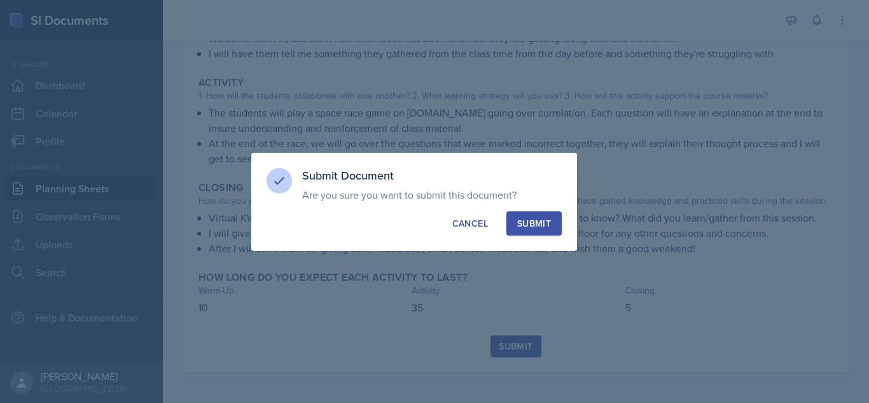
click at [535, 228] on div "Submit" at bounding box center [534, 223] width 34 height 13
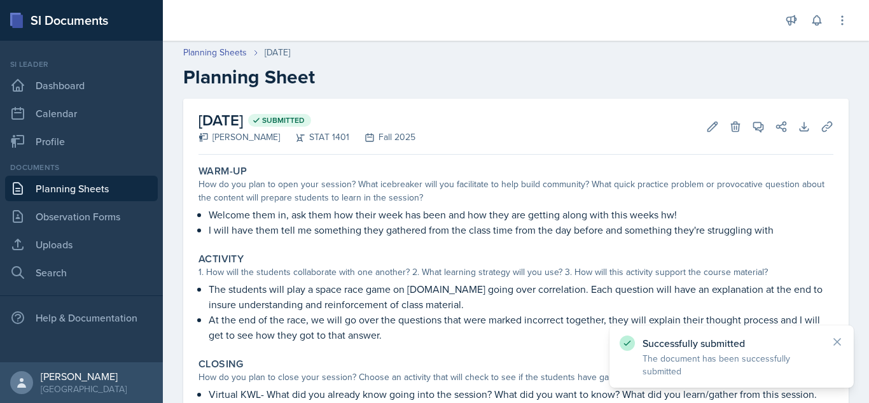
scroll to position [0, 0]
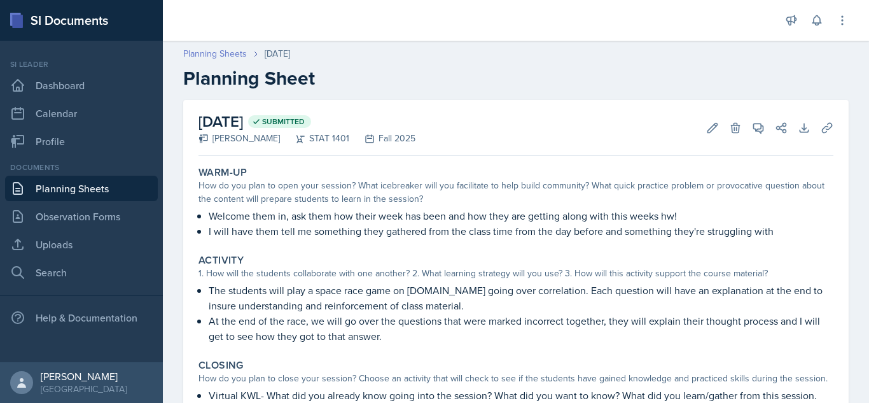
click at [226, 52] on link "Planning Sheets" at bounding box center [215, 53] width 64 height 13
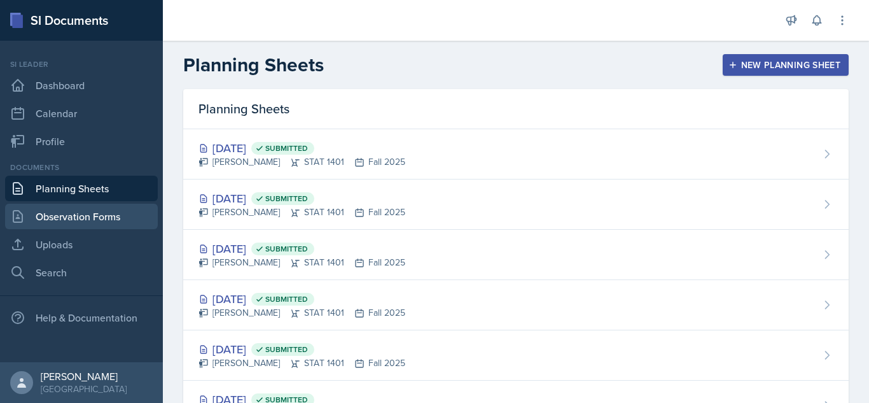
click at [106, 214] on link "Observation Forms" at bounding box center [81, 215] width 153 height 25
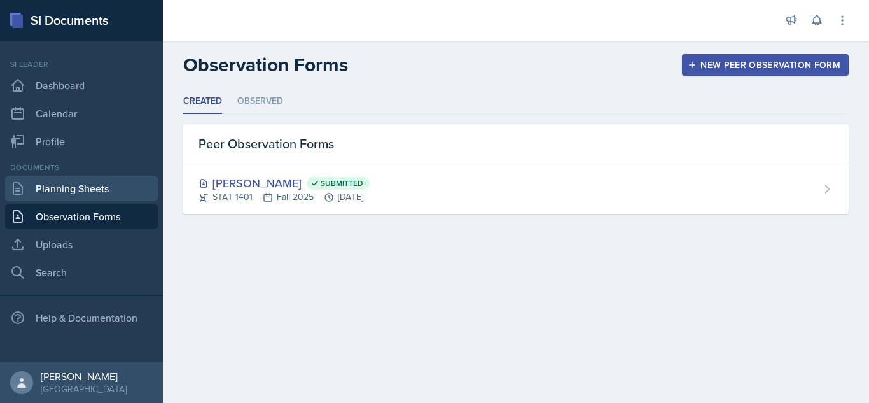
click at [114, 193] on link "Planning Sheets" at bounding box center [81, 188] width 153 height 25
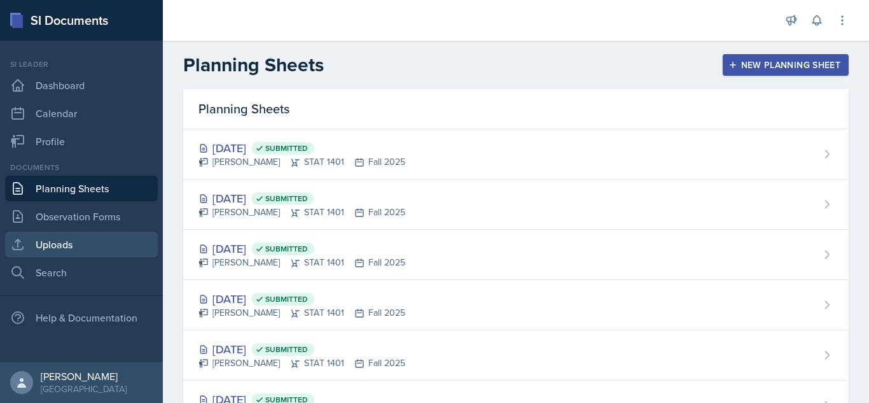
click at [70, 239] on link "Uploads" at bounding box center [81, 243] width 153 height 25
